Goal: Find specific page/section: Find specific page/section

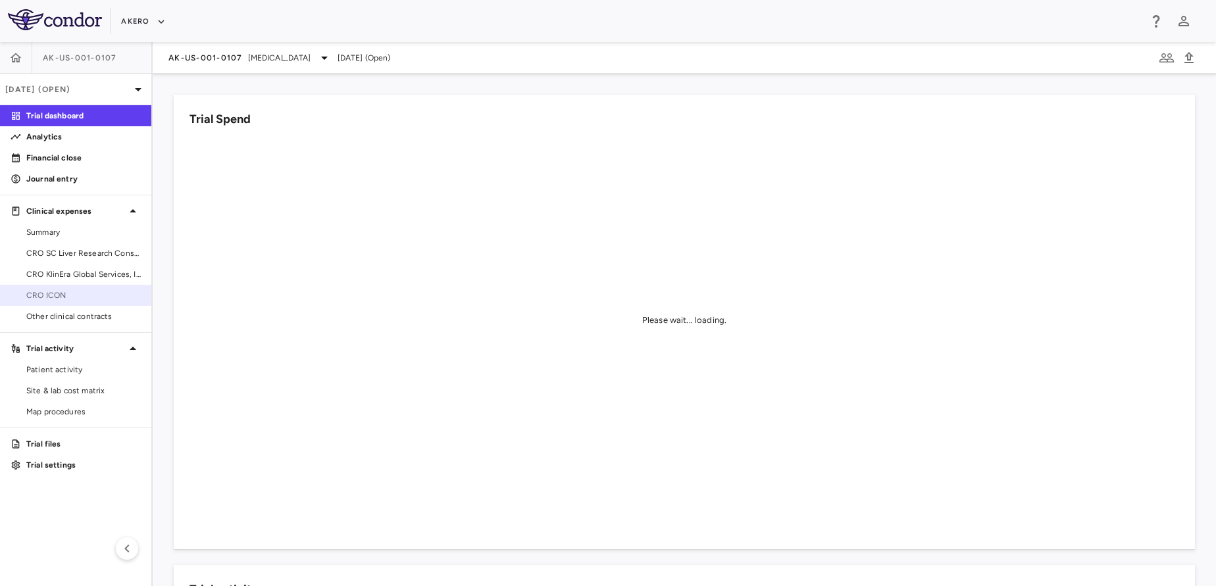
click at [62, 298] on span "CRO ICON" at bounding box center [83, 295] width 114 height 12
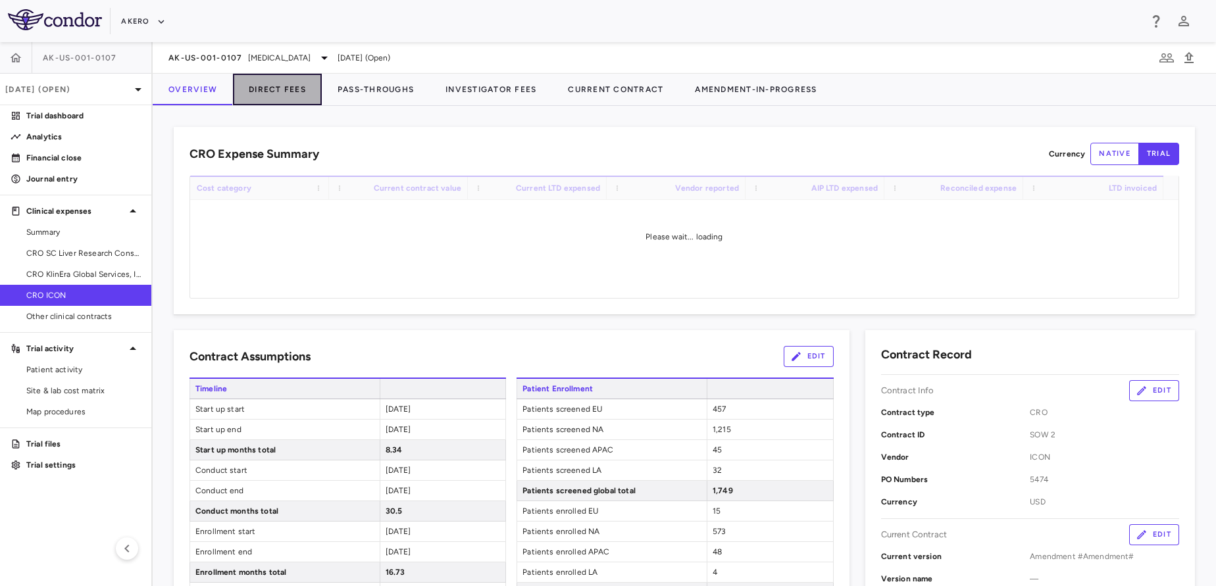
click at [267, 85] on button "Direct Fees" at bounding box center [277, 90] width 89 height 32
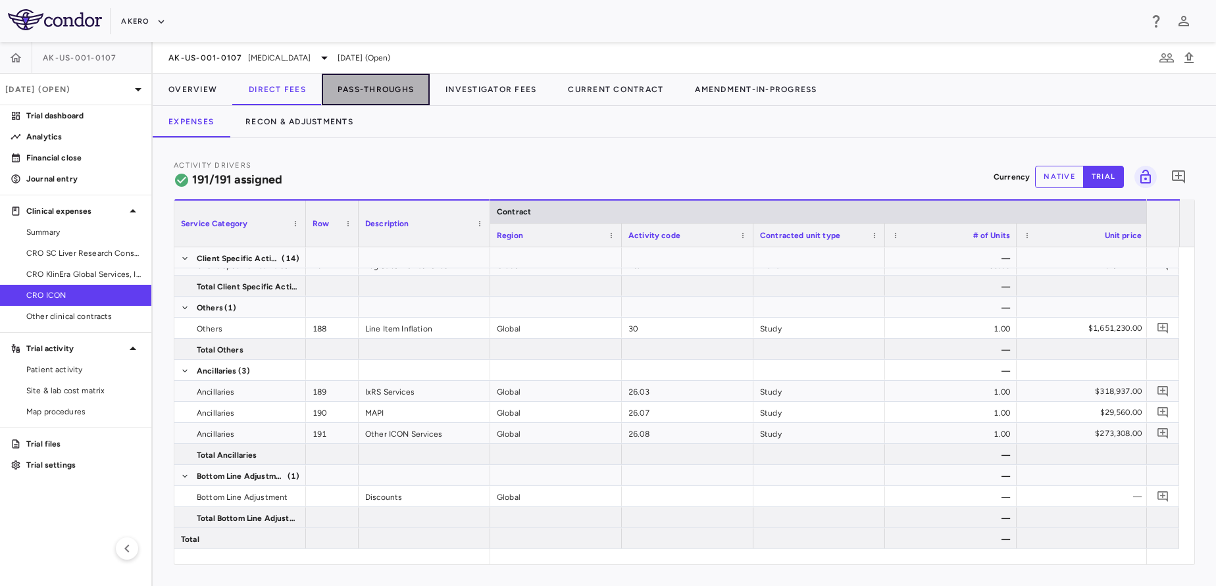
click at [351, 89] on button "Pass-Throughs" at bounding box center [376, 90] width 108 height 32
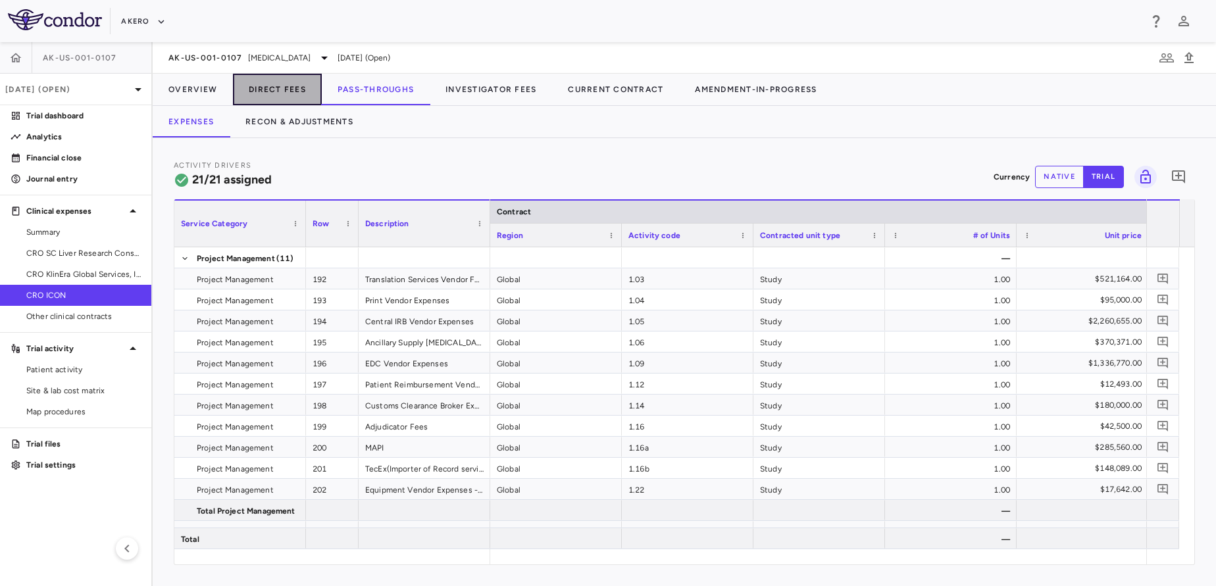
click at [291, 99] on button "Direct Fees" at bounding box center [277, 90] width 89 height 32
